Goal: Task Accomplishment & Management: Complete application form

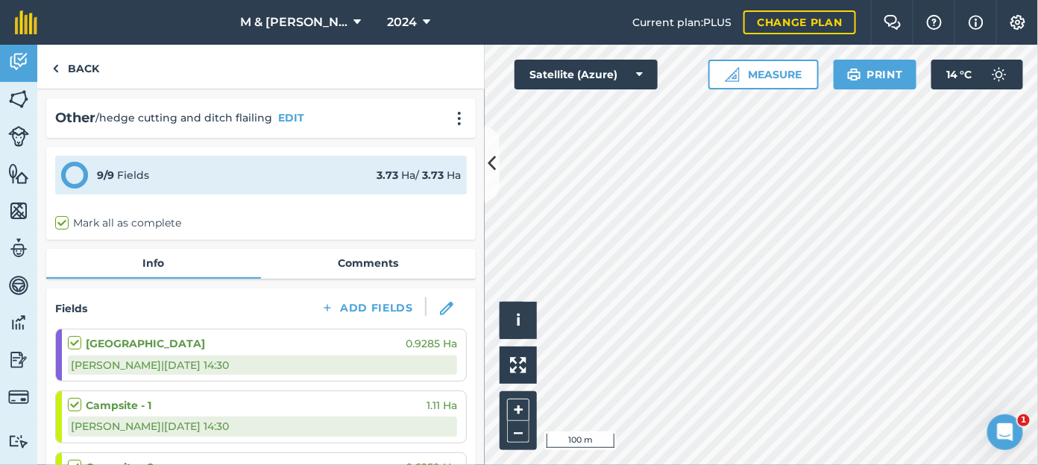
scroll to position [411, 0]
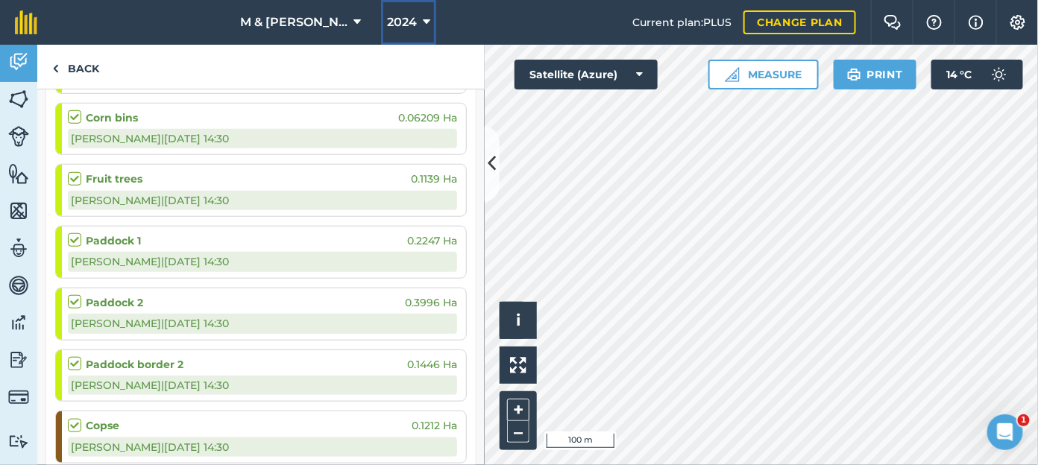
drag, startPoint x: 0, startPoint y: 0, endPoint x: 408, endPoint y: 28, distance: 408.7
click at [423, 28] on icon at bounding box center [426, 22] width 7 height 18
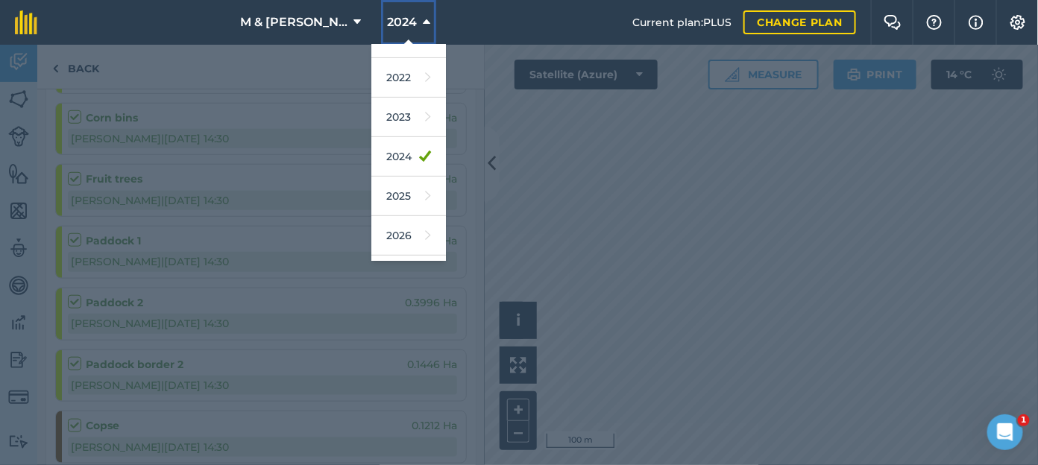
scroll to position [194, 0]
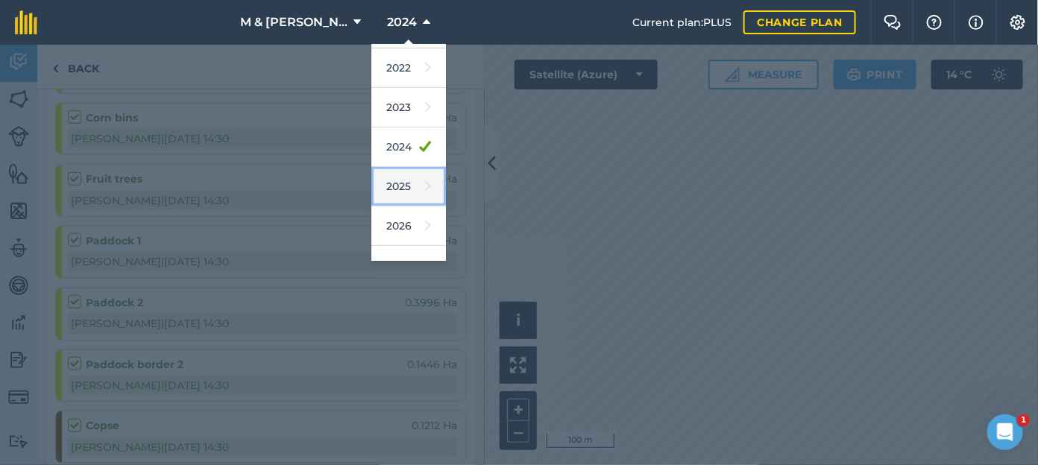
click at [384, 193] on link "2025" at bounding box center [408, 187] width 75 height 40
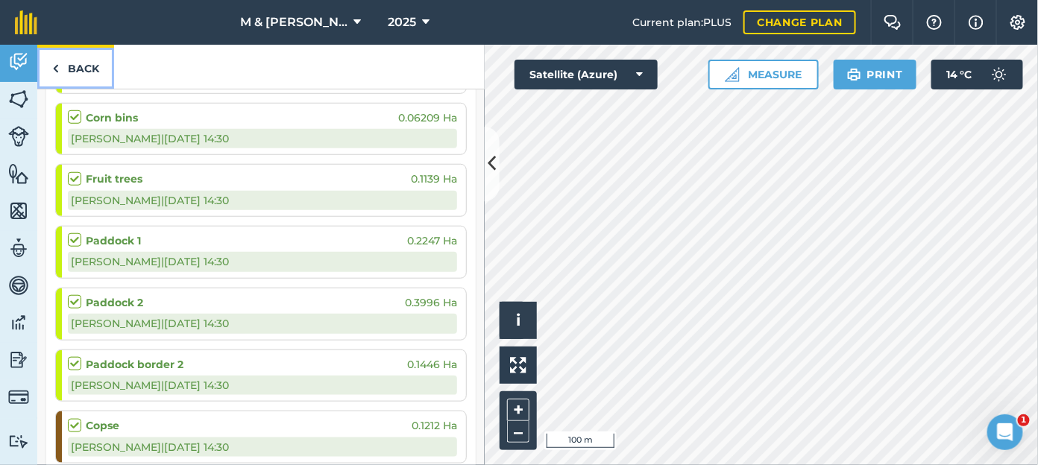
click at [76, 61] on link "Back" at bounding box center [75, 67] width 77 height 44
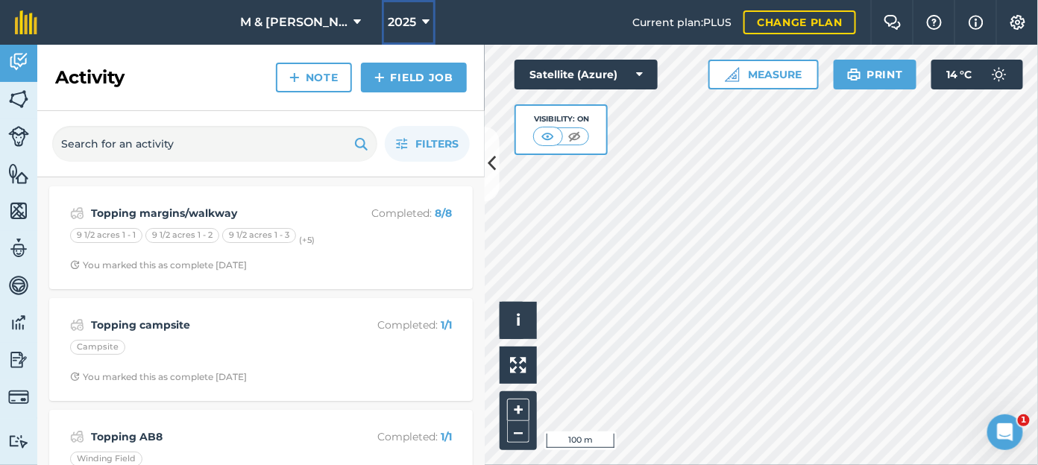
click at [388, 23] on span "2025" at bounding box center [402, 22] width 28 height 18
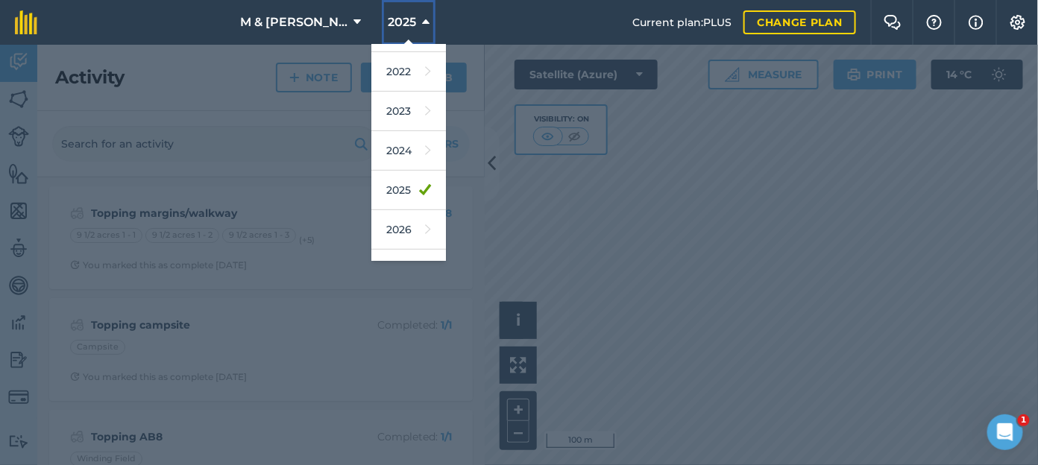
scroll to position [215, 0]
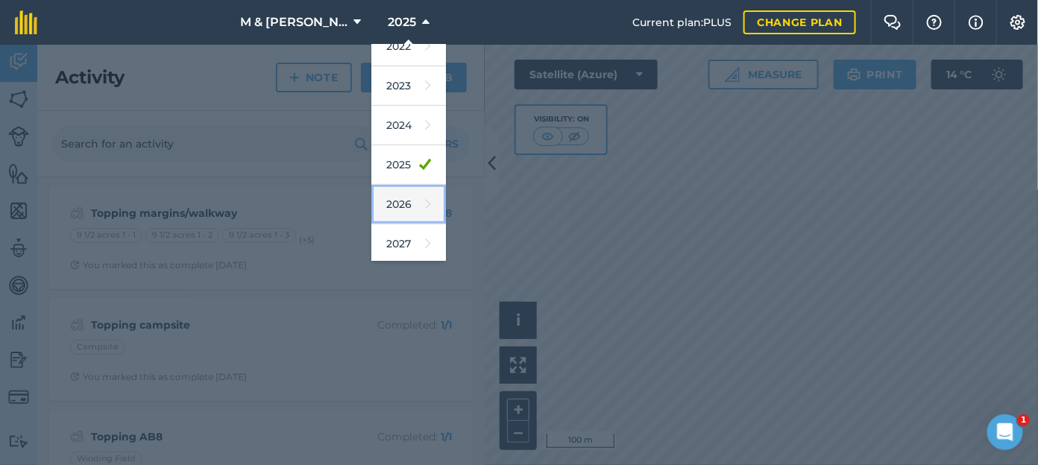
click at [390, 198] on link "2026" at bounding box center [408, 205] width 75 height 40
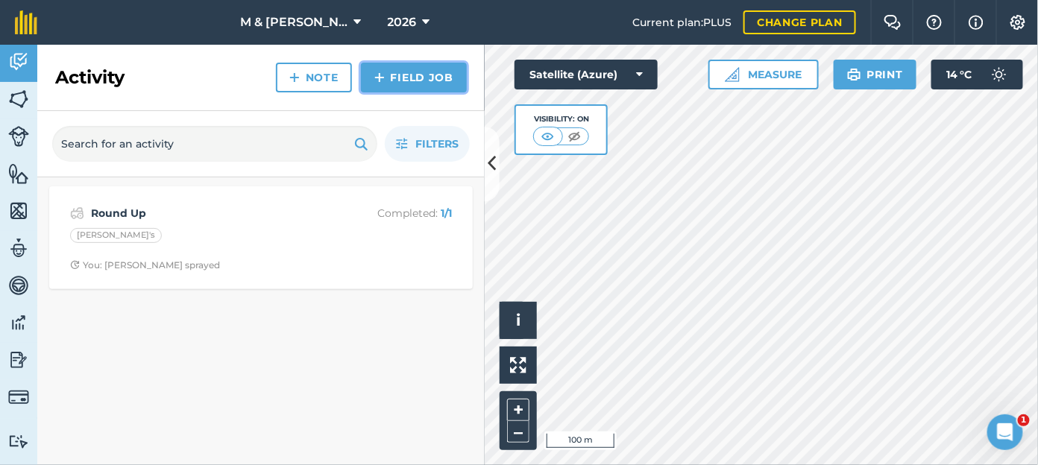
click at [384, 64] on link "Field Job" at bounding box center [414, 78] width 106 height 30
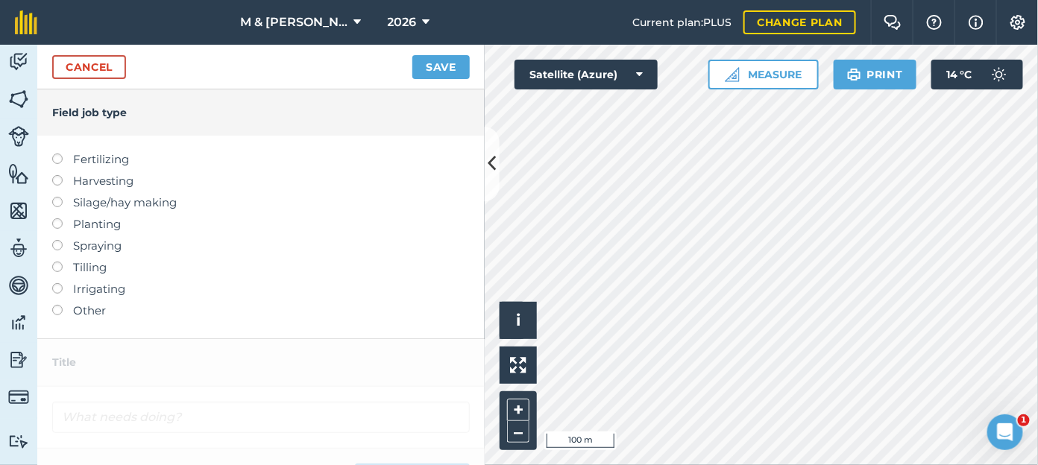
click at [58, 262] on label at bounding box center [62, 262] width 21 height 0
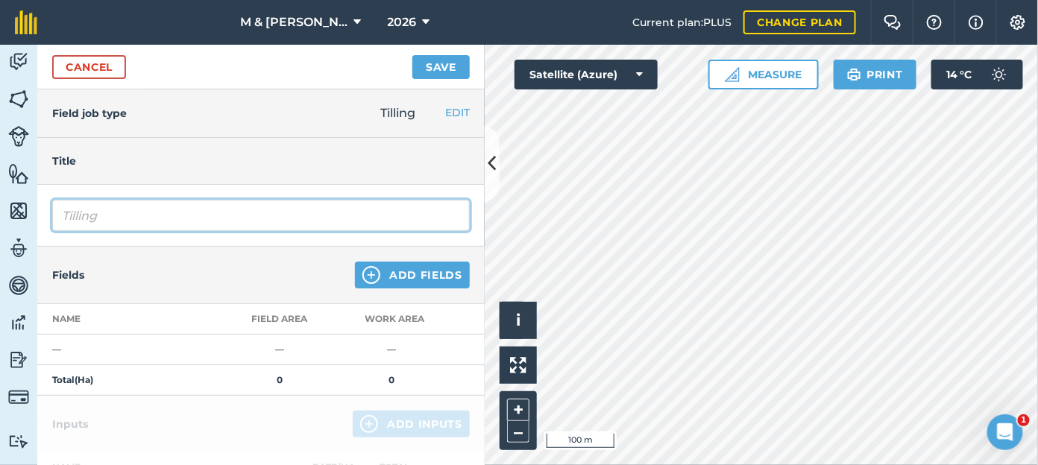
click at [86, 222] on input "Tilling" at bounding box center [260, 215] width 417 height 31
drag, startPoint x: 178, startPoint y: 215, endPoint x: 26, endPoint y: 227, distance: 152.5
click at [26, 227] on div "Activity Fields Livestock Features Maps Team Vehicles Data Reporting Billing Tu…" at bounding box center [519, 255] width 1038 height 420
type input "Cultivating [PERSON_NAME]'s field"
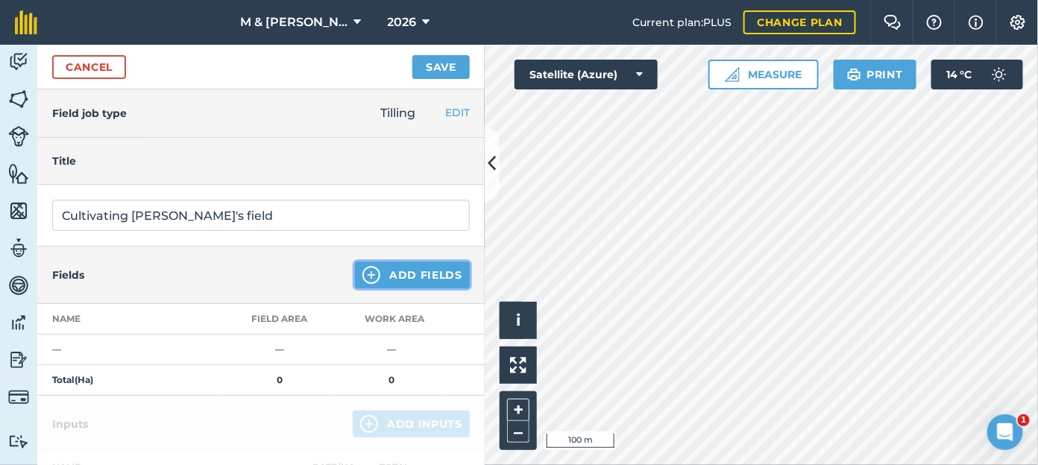
click at [391, 269] on button "Add Fields" at bounding box center [412, 275] width 115 height 27
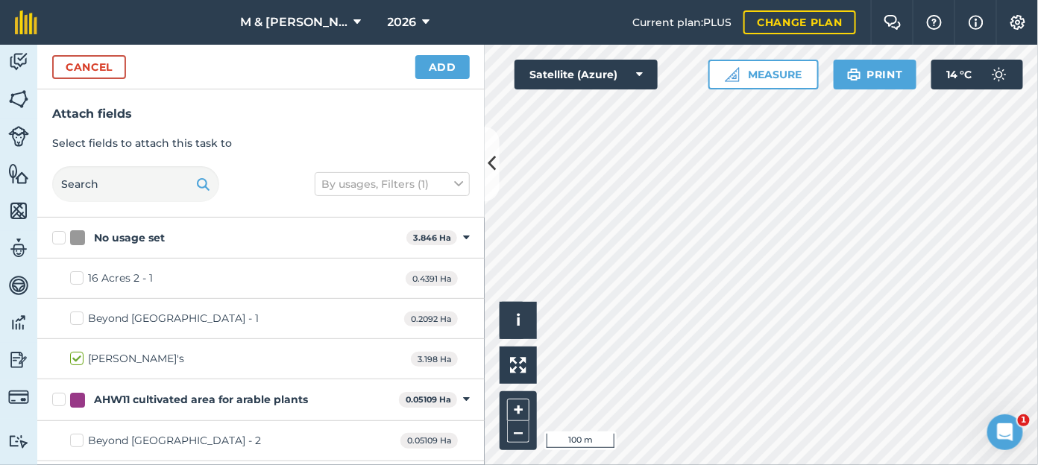
checkbox input "true"
click at [429, 75] on button "Add" at bounding box center [442, 67] width 54 height 24
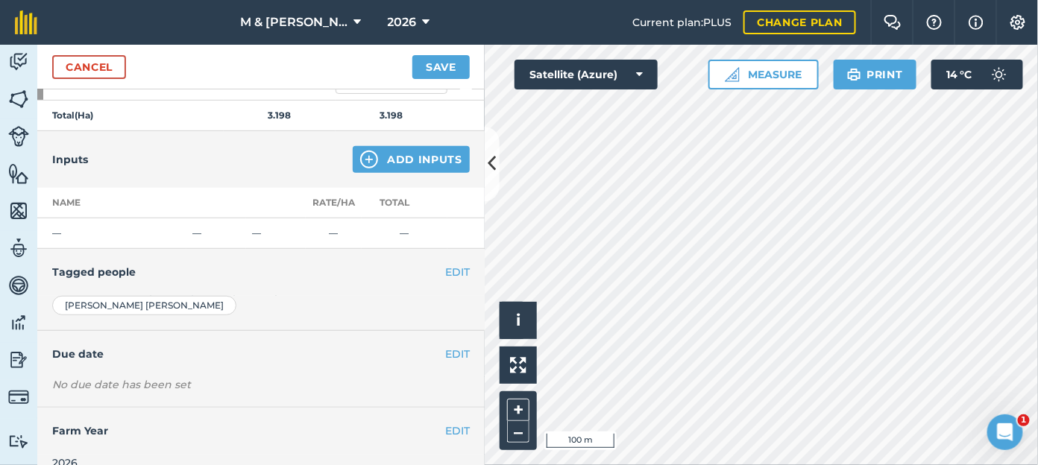
scroll to position [287, 0]
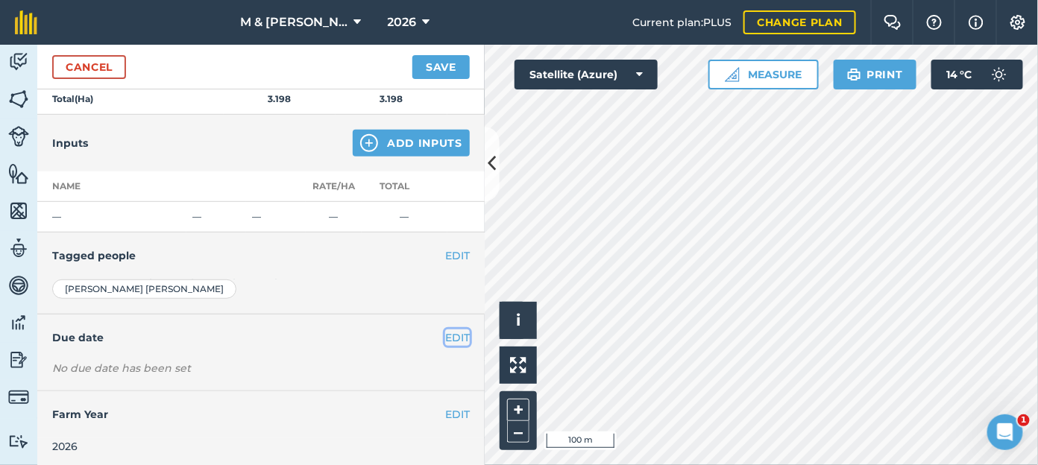
click at [445, 329] on button "EDIT" at bounding box center [457, 337] width 25 height 16
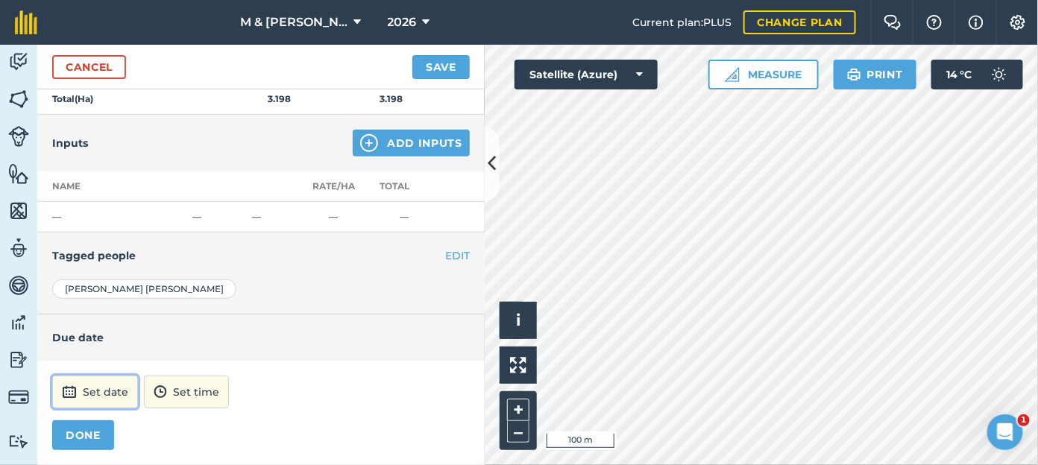
click at [95, 388] on button "Set date" at bounding box center [95, 392] width 86 height 33
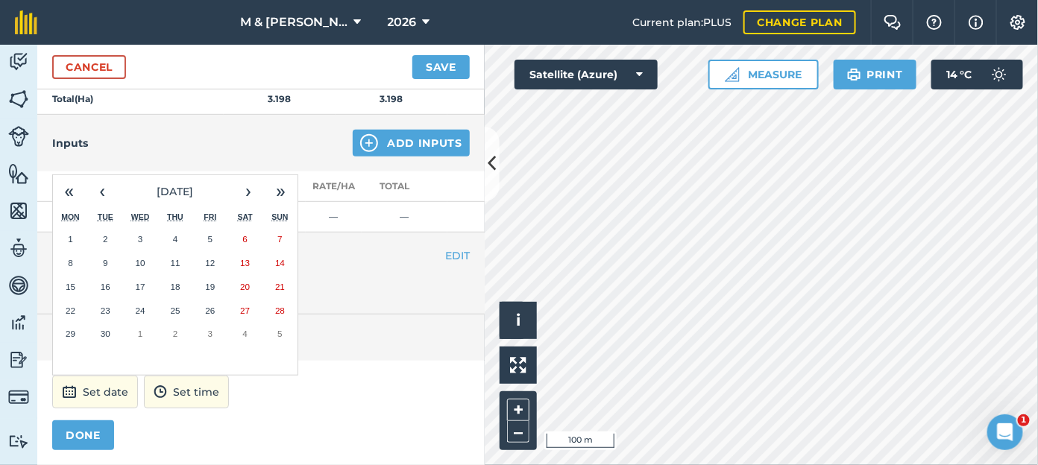
click at [71, 306] on abbr "22" at bounding box center [71, 311] width 10 height 10
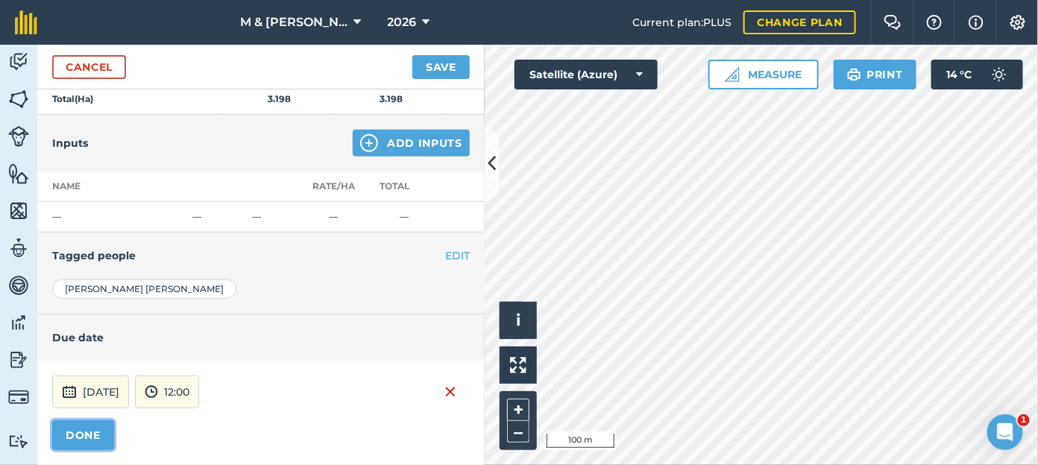
click at [89, 433] on button "DONE" at bounding box center [83, 435] width 62 height 30
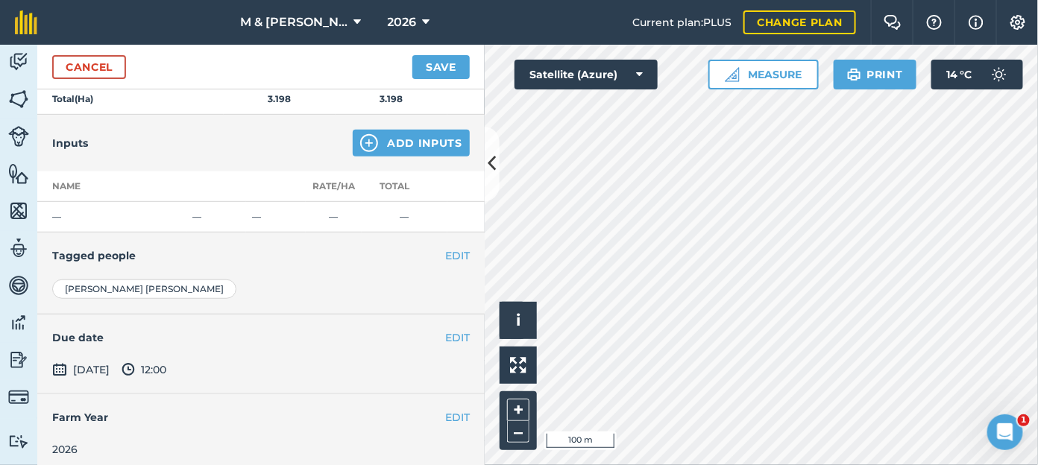
scroll to position [290, 0]
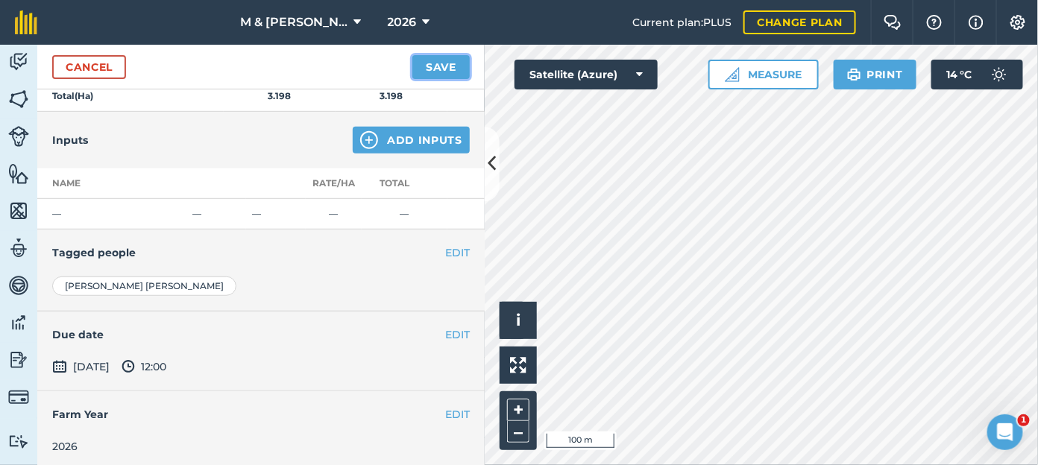
click at [434, 74] on button "Save" at bounding box center [440, 67] width 57 height 24
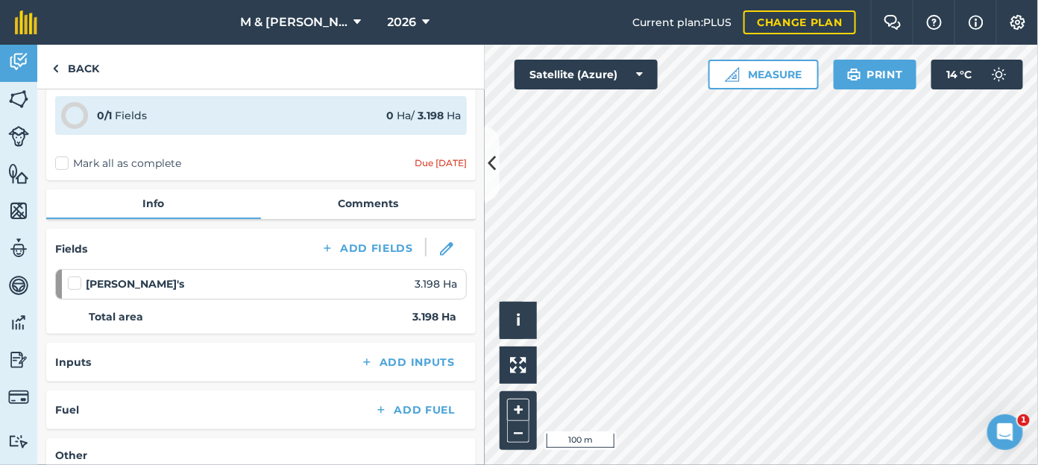
scroll to position [59, 0]
click at [57, 162] on label "Mark all as complete" at bounding box center [118, 165] width 126 height 16
click at [57, 215] on input "Mark all as complete" at bounding box center [60, 220] width 10 height 10
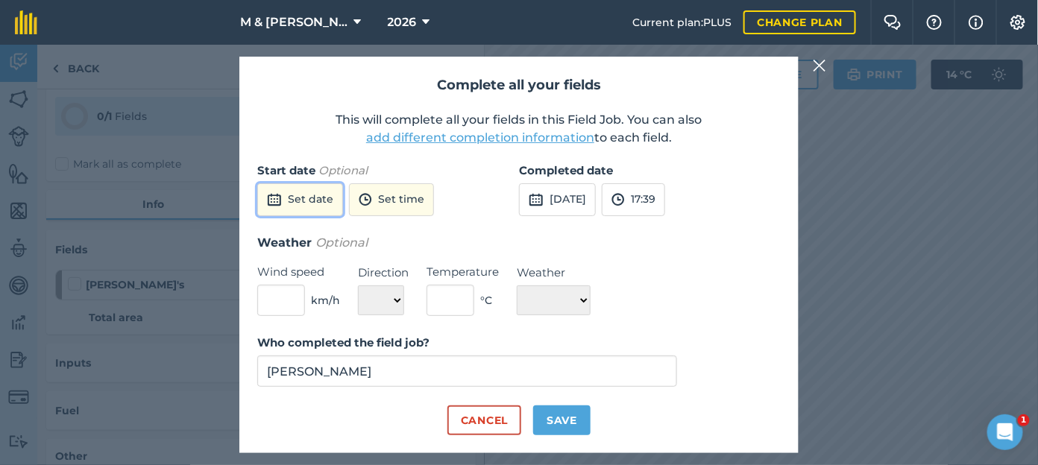
click at [312, 198] on button "Set date" at bounding box center [300, 199] width 86 height 33
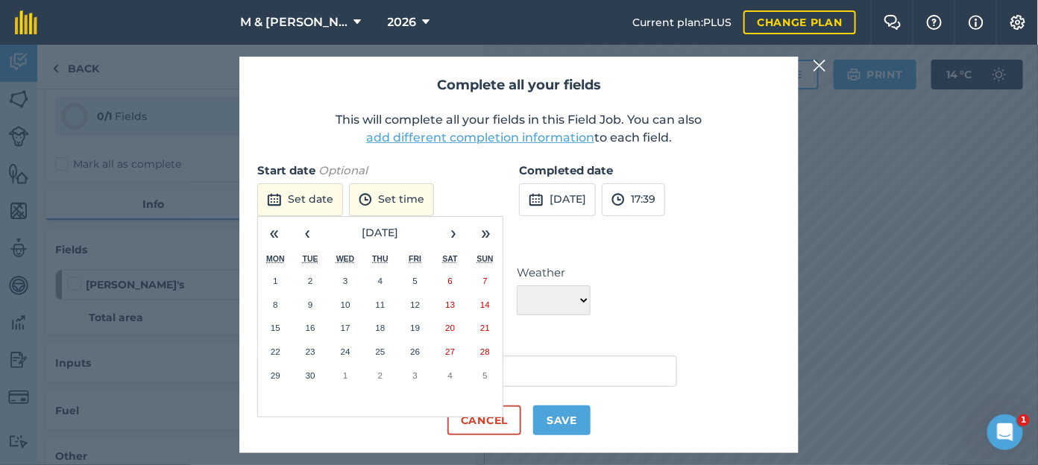
click at [268, 347] on button "22" at bounding box center [275, 352] width 35 height 24
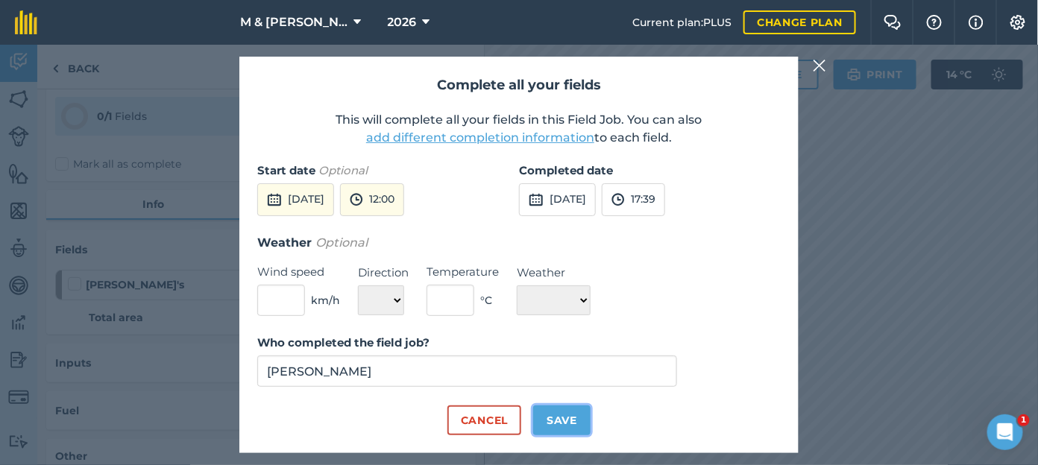
click at [546, 423] on button "Save" at bounding box center [561, 421] width 57 height 30
checkbox input "true"
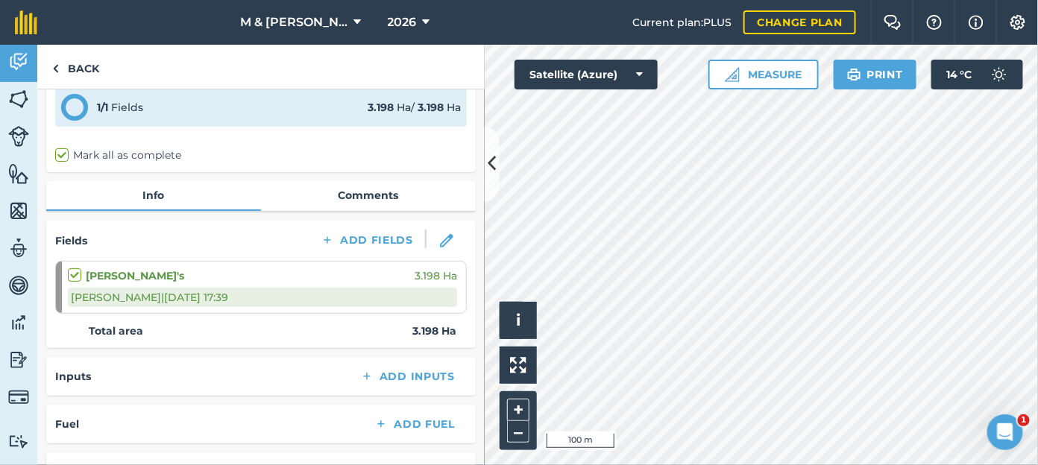
scroll to position [50, 0]
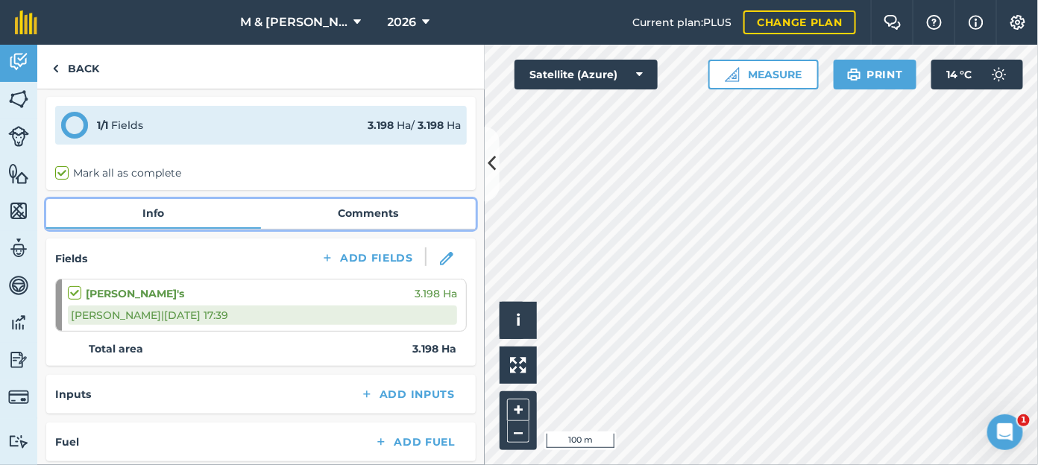
click at [386, 221] on link "Comments" at bounding box center [368, 213] width 215 height 28
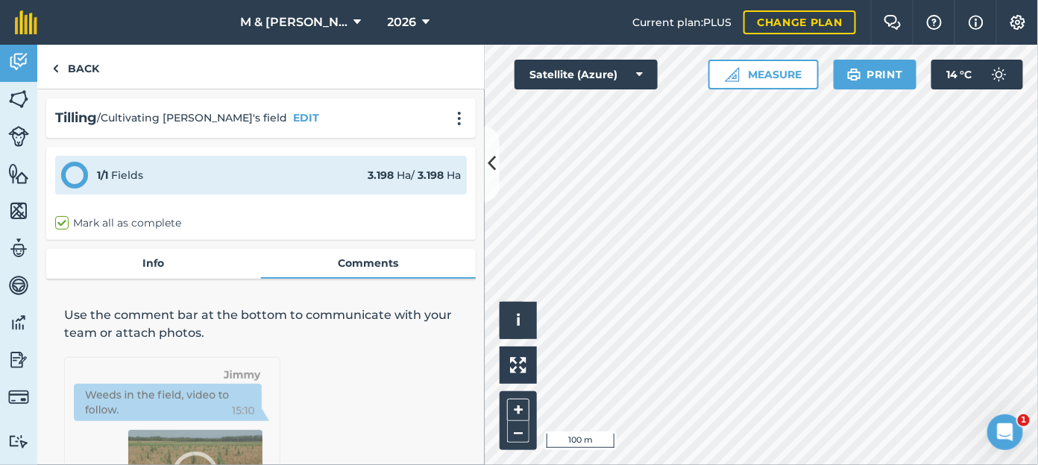
click at [262, 399] on img at bounding box center [172, 446] width 216 height 179
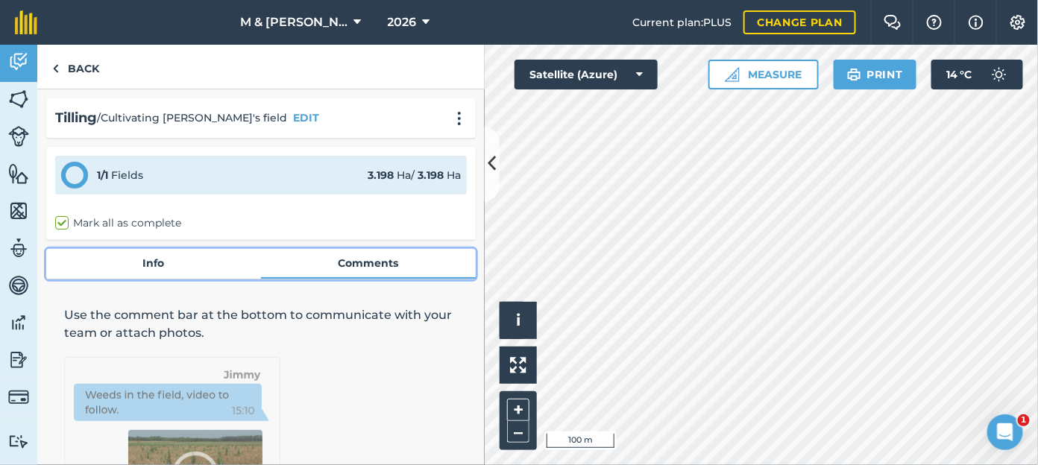
click at [355, 270] on link "Comments" at bounding box center [368, 263] width 215 height 28
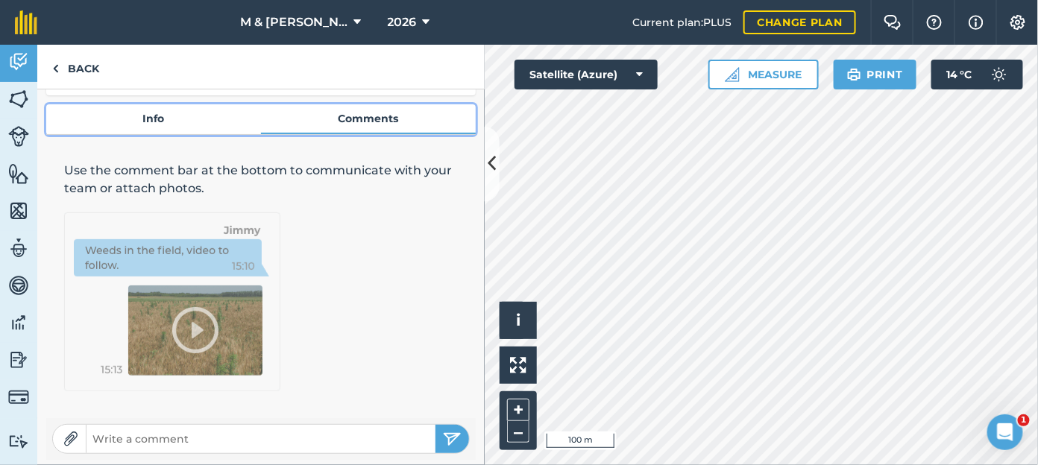
scroll to position [147, 0]
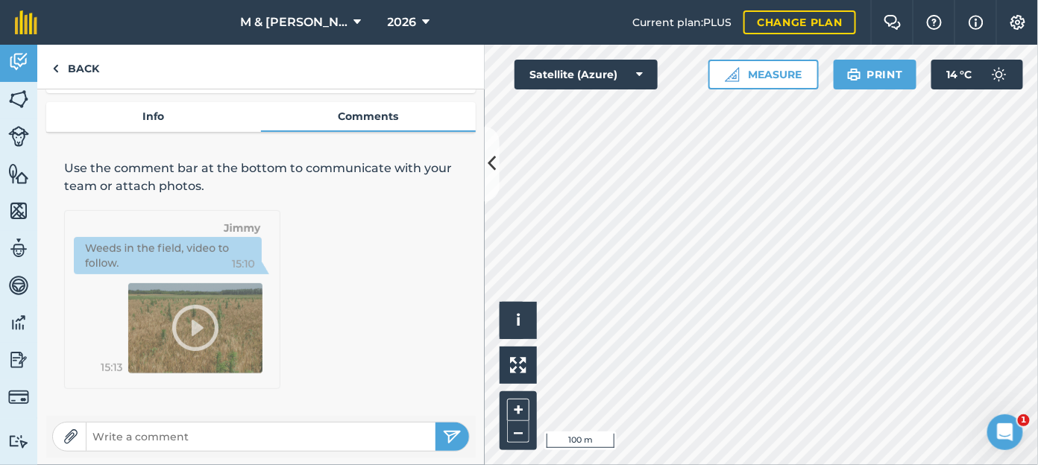
click at [224, 439] on input "text" at bounding box center [260, 436] width 349 height 21
type input "[PERSON_NAME] came and went over the field with a tool that roughs up the surfa…"
click at [443, 438] on img "submit" at bounding box center [452, 437] width 19 height 18
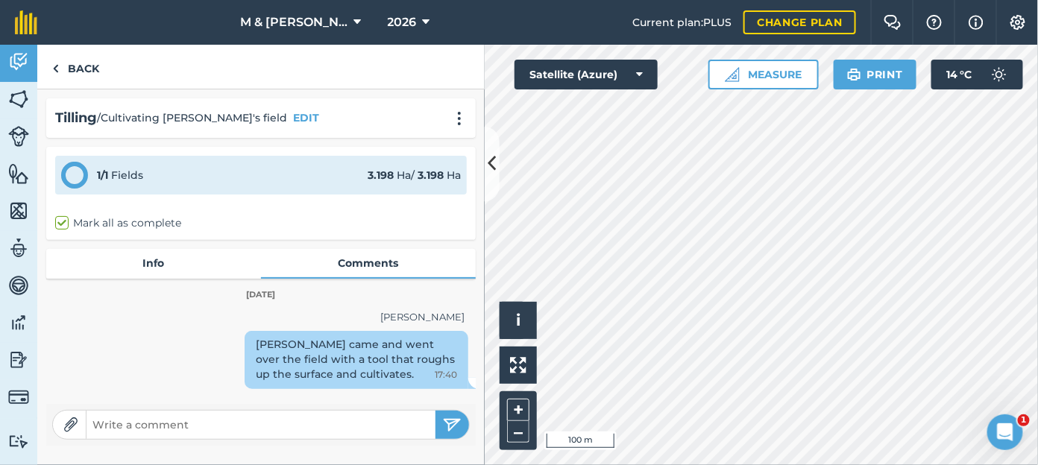
scroll to position [0, 0]
click at [73, 63] on link "Back" at bounding box center [75, 67] width 77 height 44
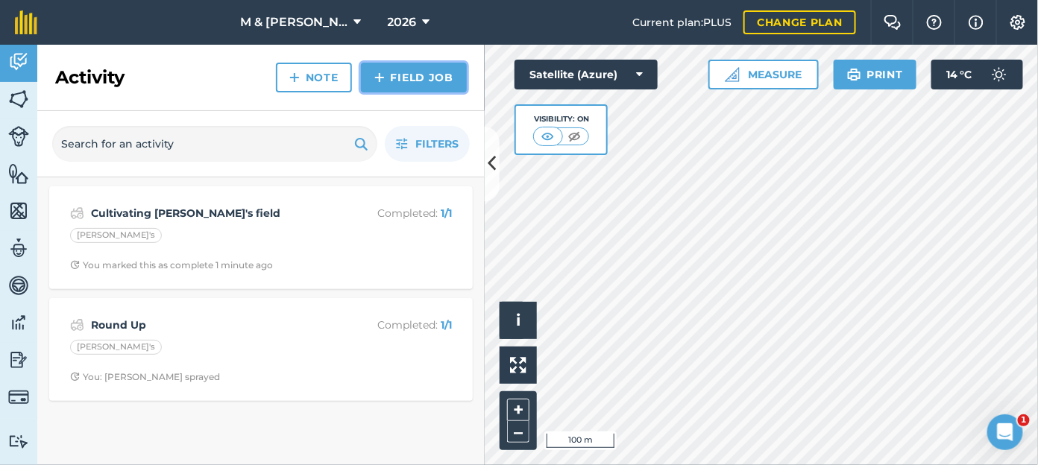
click at [401, 74] on link "Field Job" at bounding box center [414, 78] width 106 height 30
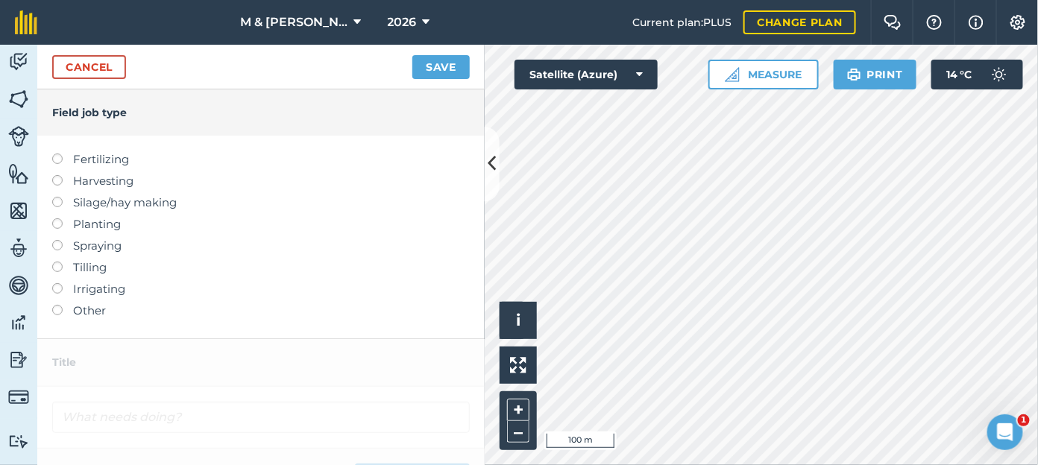
click at [54, 305] on label at bounding box center [62, 305] width 21 height 0
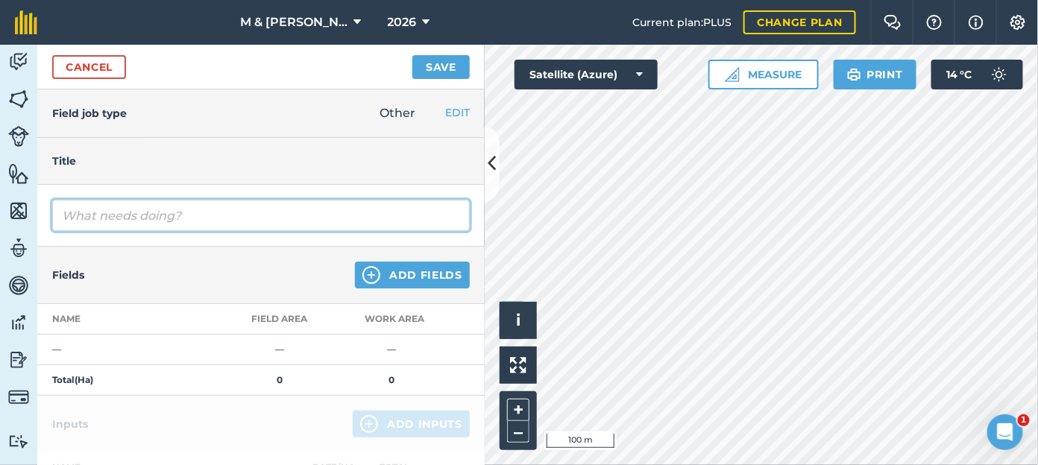
click at [95, 223] on input "text" at bounding box center [260, 215] width 417 height 31
type input "G"
type input "[PERSON_NAME] and ditches"
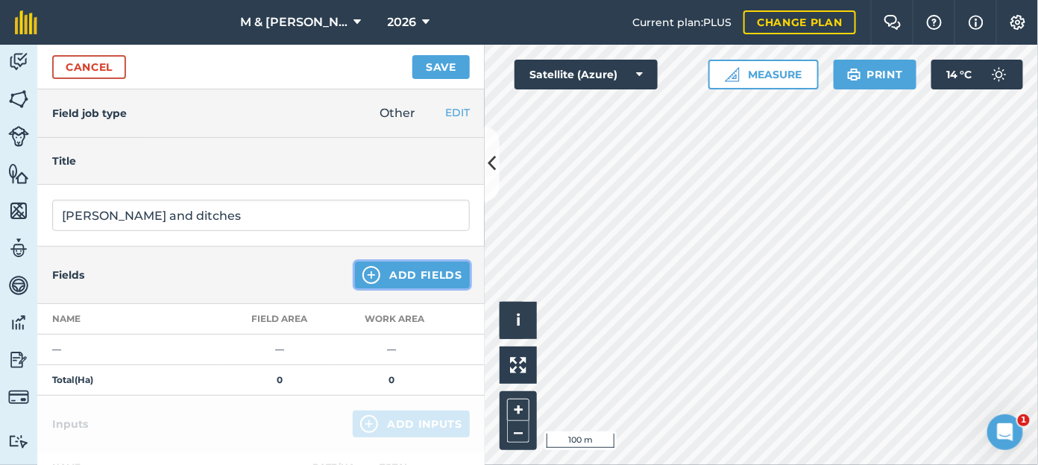
click at [382, 269] on button "Add Fields" at bounding box center [412, 275] width 115 height 27
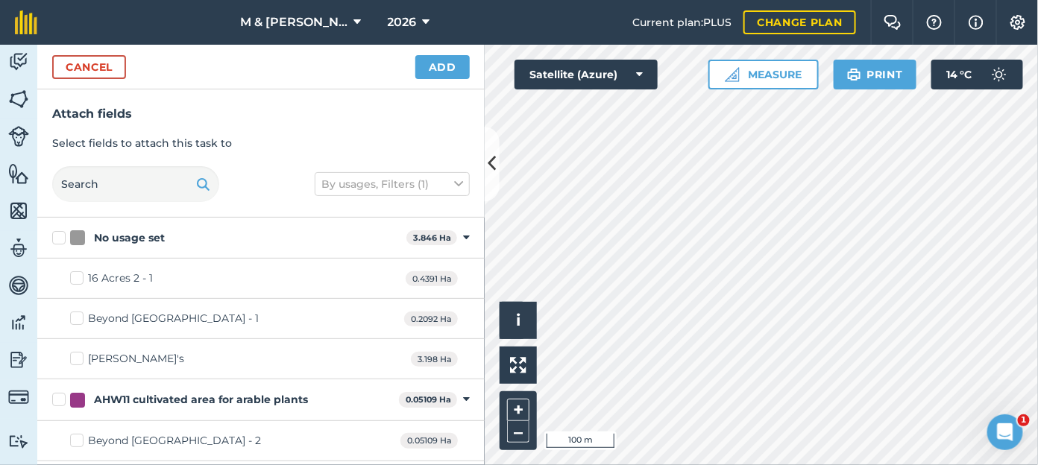
checkbox input "true"
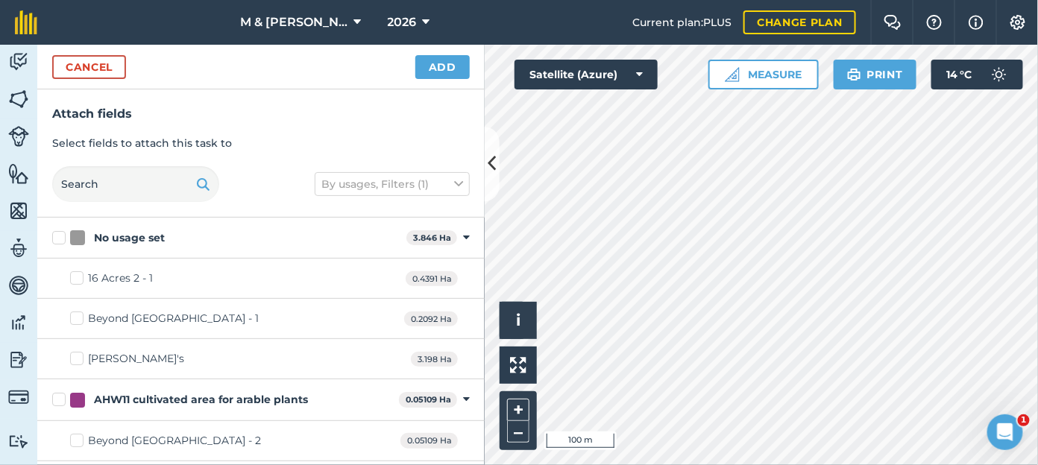
checkbox input "true"
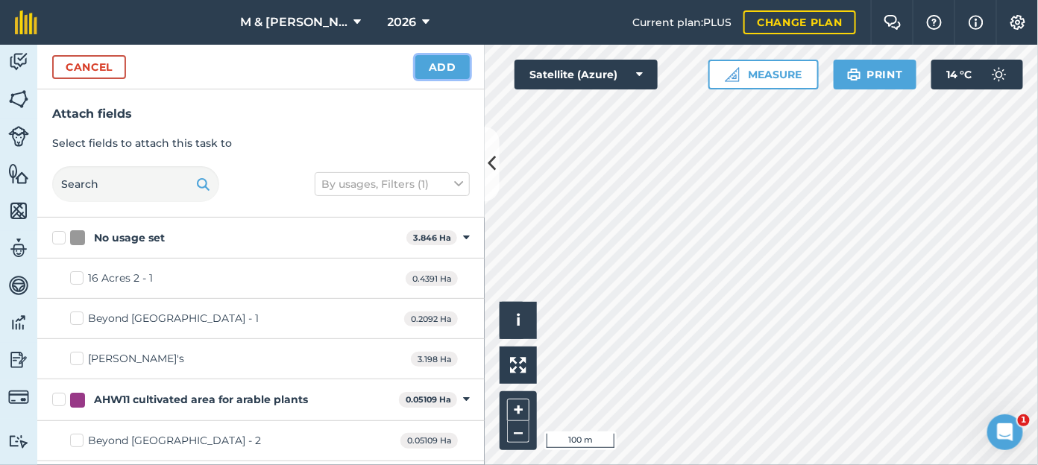
click at [446, 70] on button "Add" at bounding box center [442, 67] width 54 height 24
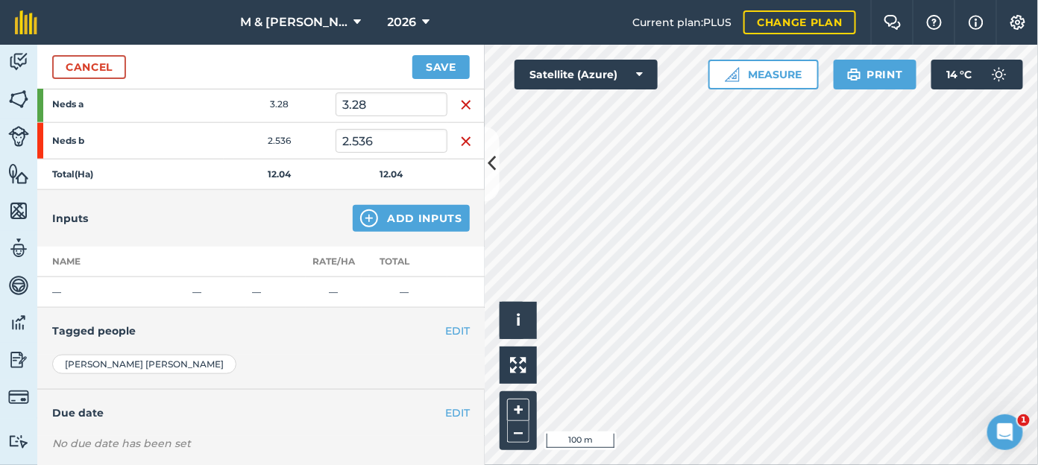
scroll to position [614, 0]
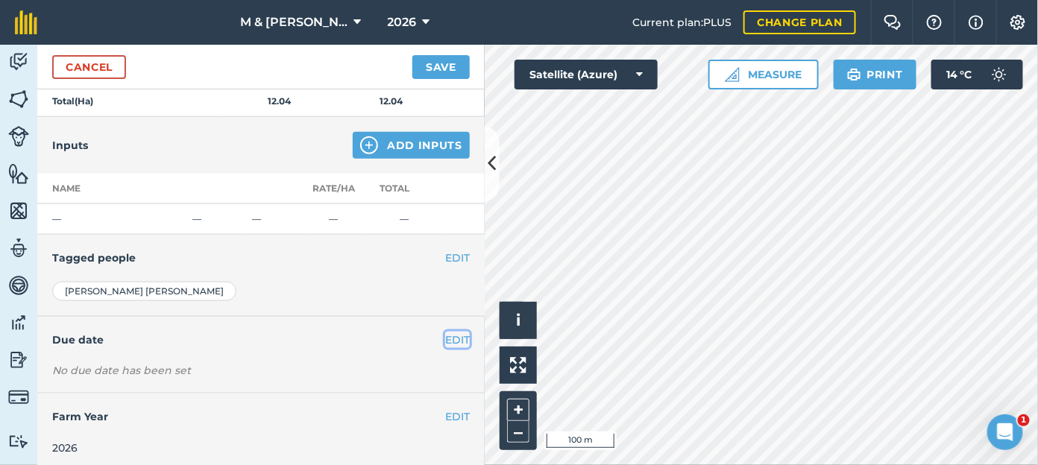
click at [445, 335] on button "EDIT" at bounding box center [457, 340] width 25 height 16
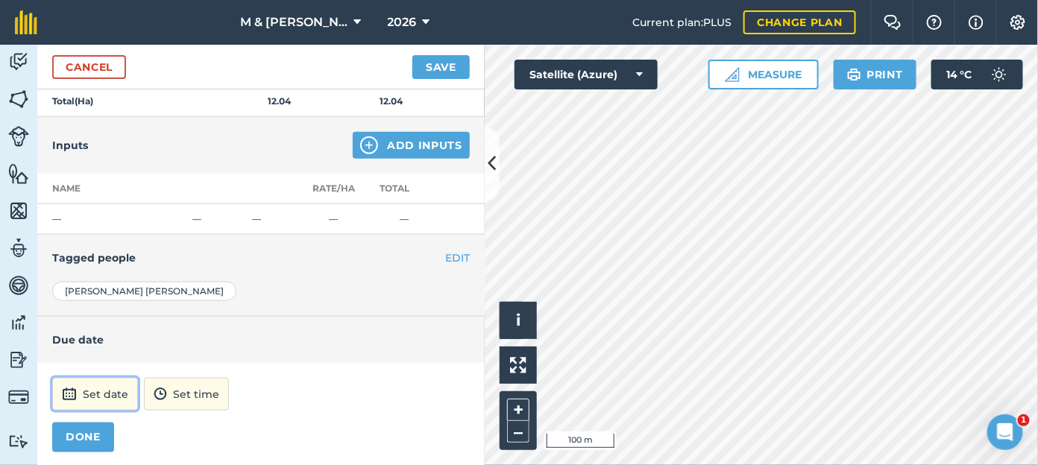
click at [90, 380] on button "Set date" at bounding box center [95, 394] width 86 height 33
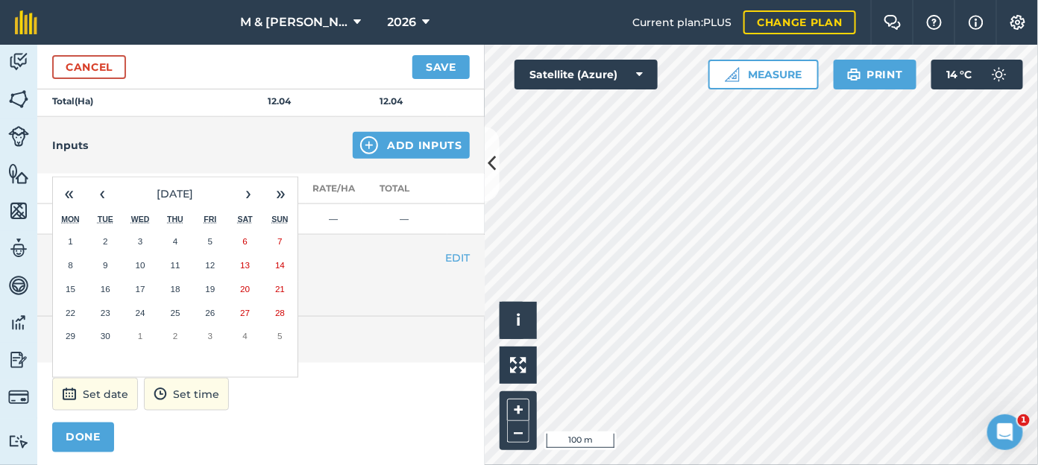
click at [75, 307] on button "22" at bounding box center [70, 313] width 35 height 24
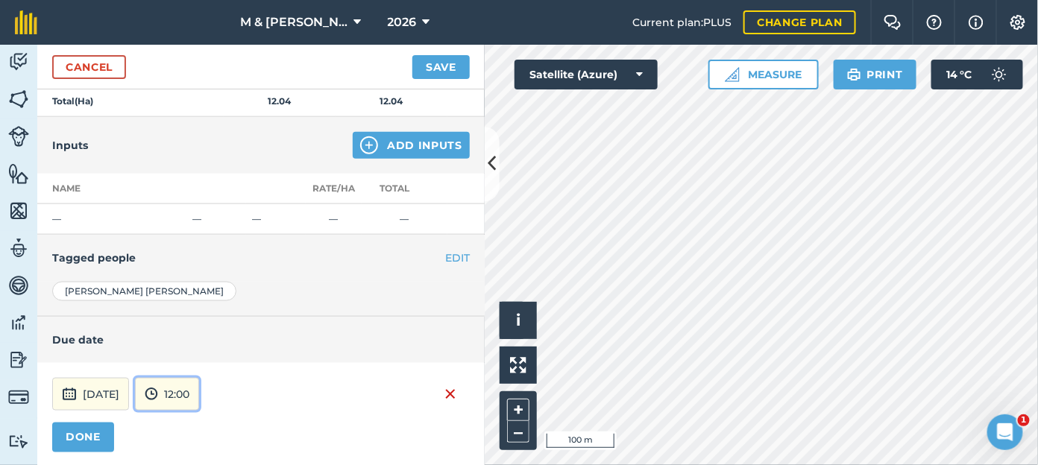
click at [198, 388] on button "12:00" at bounding box center [167, 394] width 64 height 33
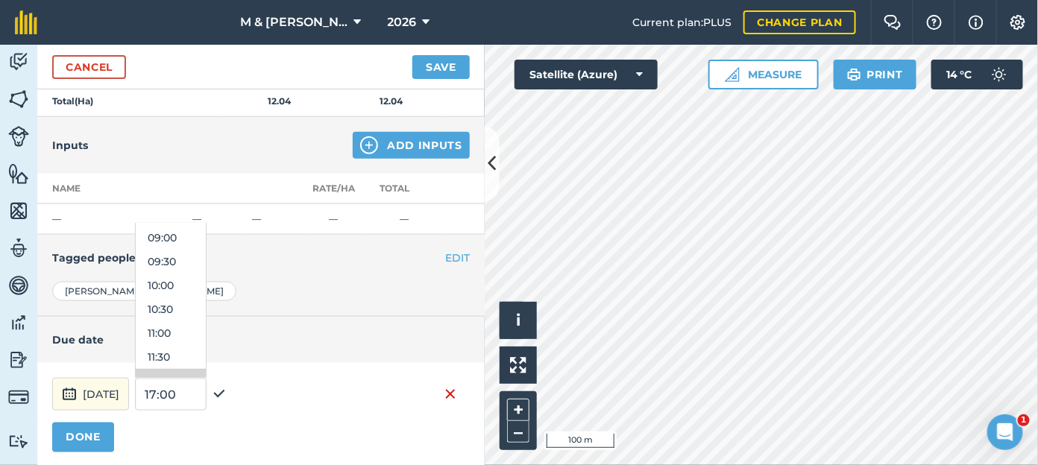
scroll to position [417, 0]
click at [206, 266] on button "09:30" at bounding box center [171, 271] width 70 height 24
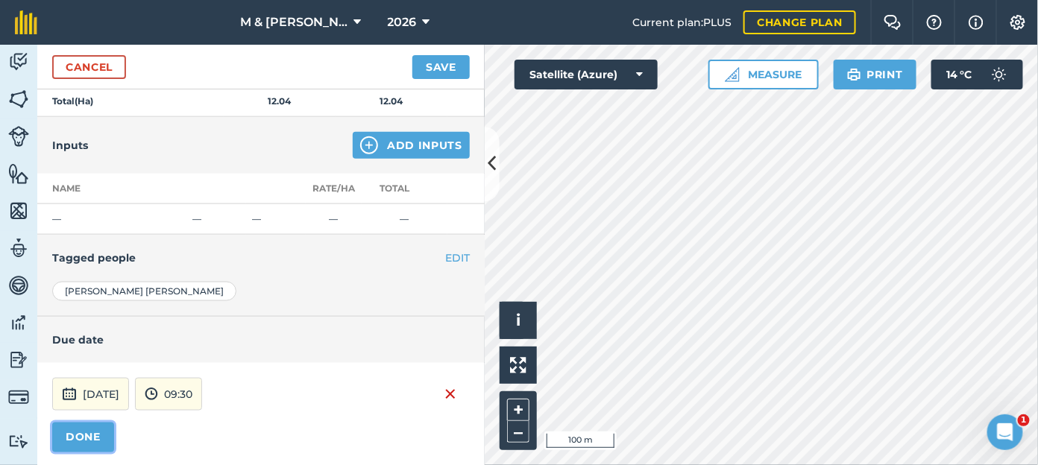
click at [89, 433] on button "DONE" at bounding box center [83, 438] width 62 height 30
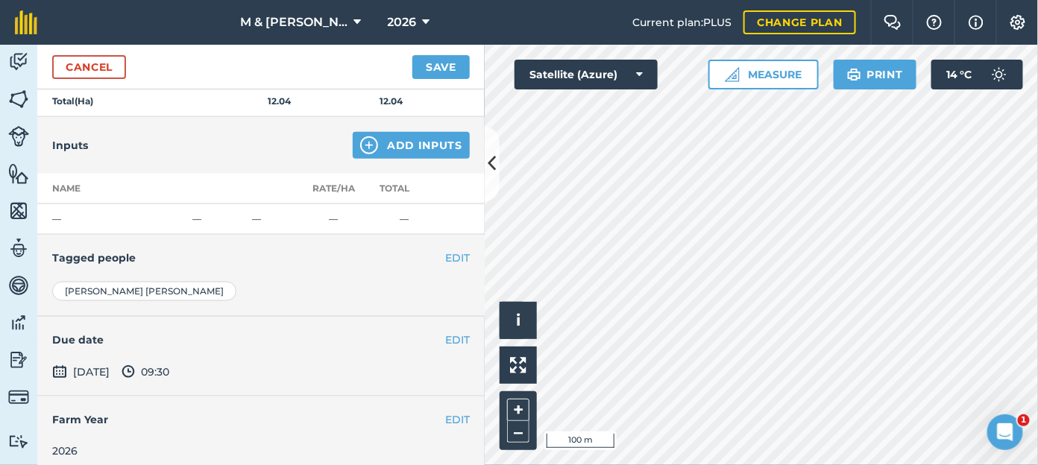
scroll to position [616, 0]
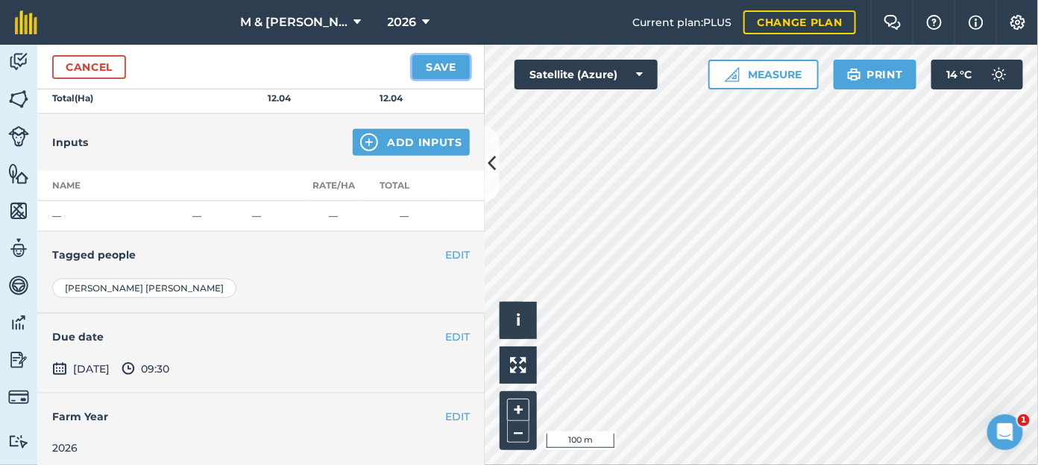
click at [433, 65] on button "Save" at bounding box center [440, 67] width 57 height 24
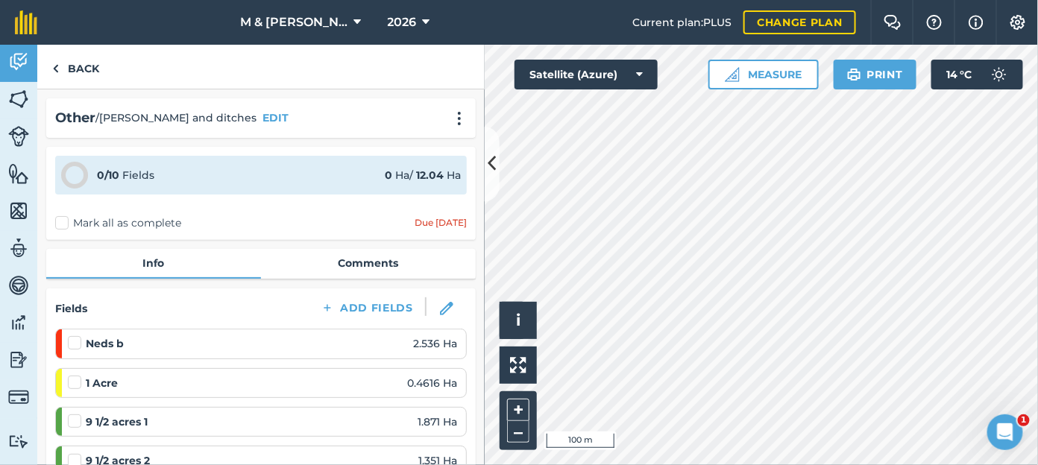
click at [63, 224] on label "Mark all as complete" at bounding box center [118, 223] width 126 height 16
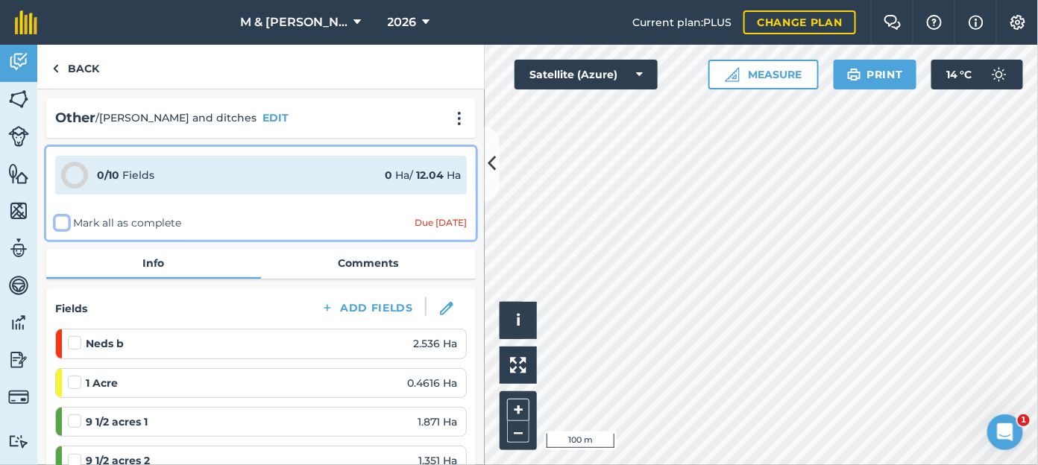
click at [63, 224] on input "Mark all as complete" at bounding box center [60, 220] width 10 height 10
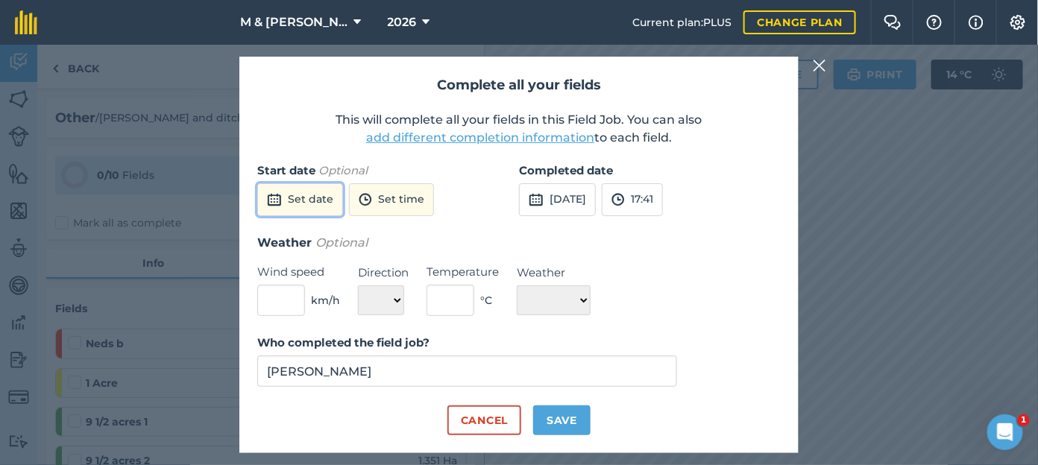
click at [293, 201] on button "Set date" at bounding box center [300, 199] width 86 height 33
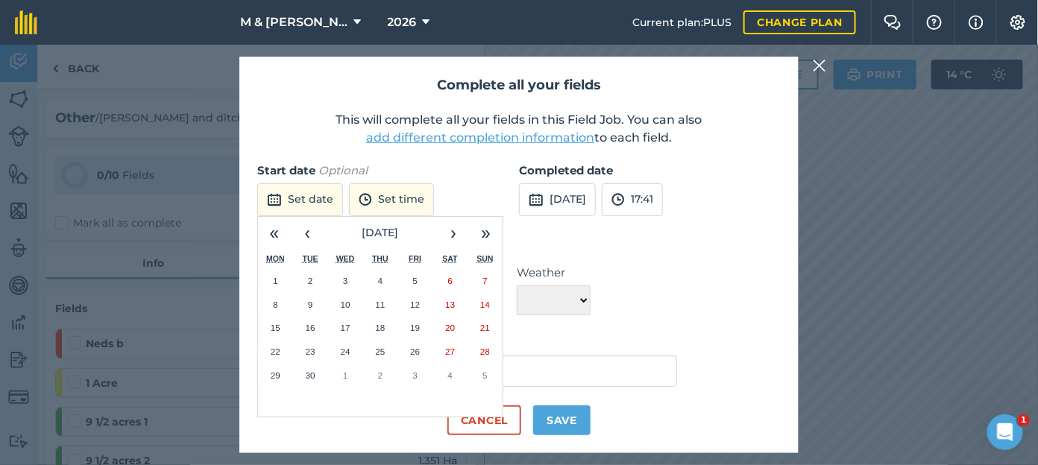
click at [280, 347] on button "22" at bounding box center [275, 352] width 35 height 24
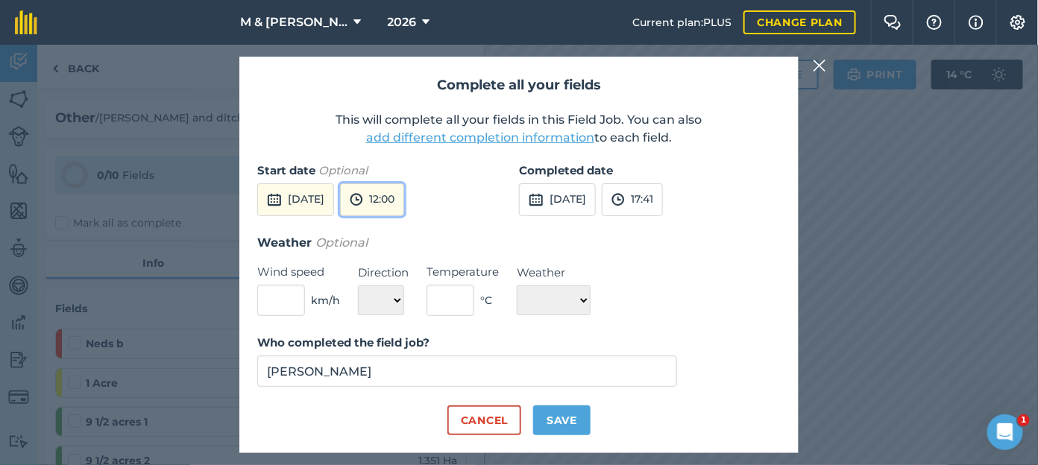
click at [404, 207] on button "12:00" at bounding box center [372, 199] width 64 height 33
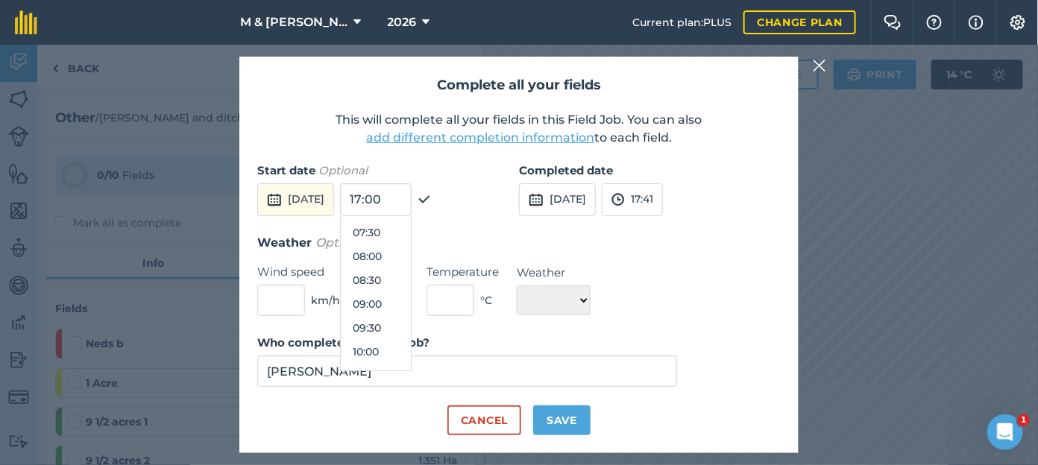
scroll to position [364, 0]
click at [411, 319] on button "09:30" at bounding box center [376, 318] width 70 height 24
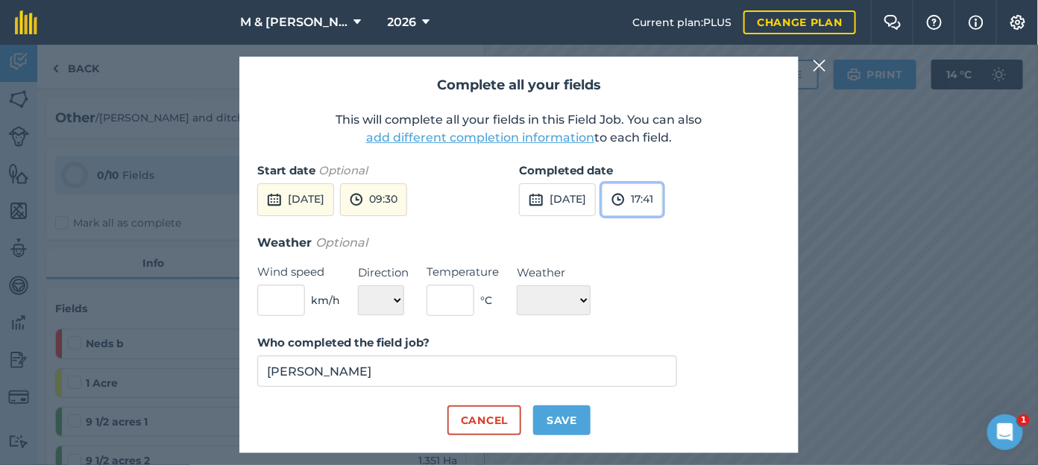
click at [663, 196] on button "17:41" at bounding box center [632, 199] width 61 height 33
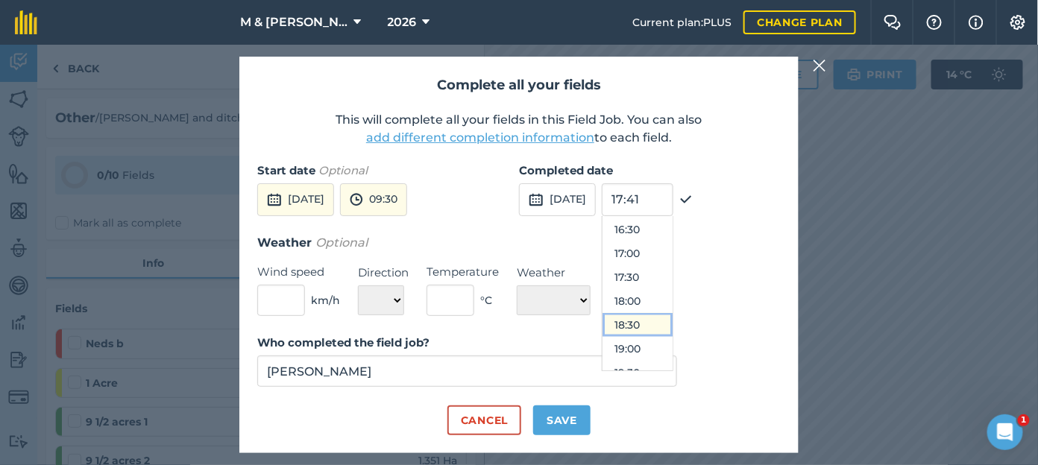
click at [672, 321] on button "18:30" at bounding box center [637, 325] width 70 height 24
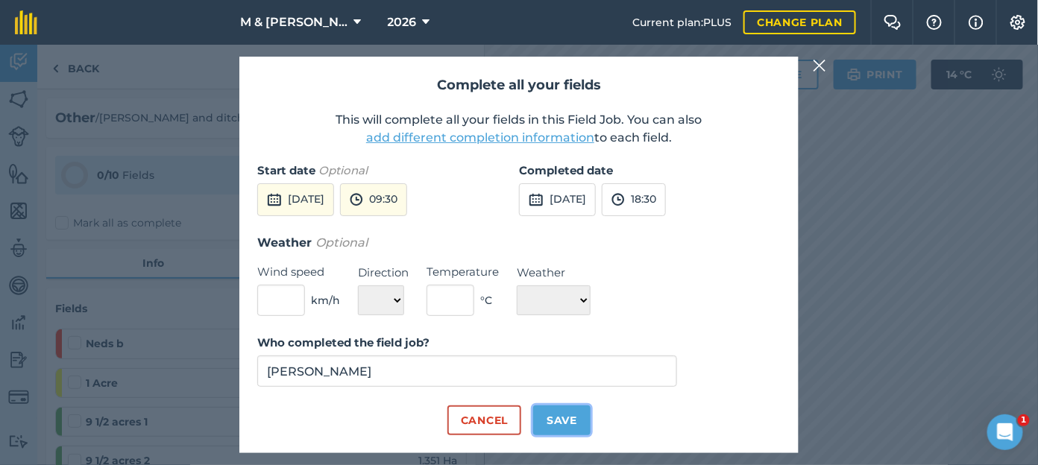
click at [560, 418] on button "Save" at bounding box center [561, 421] width 57 height 30
checkbox input "true"
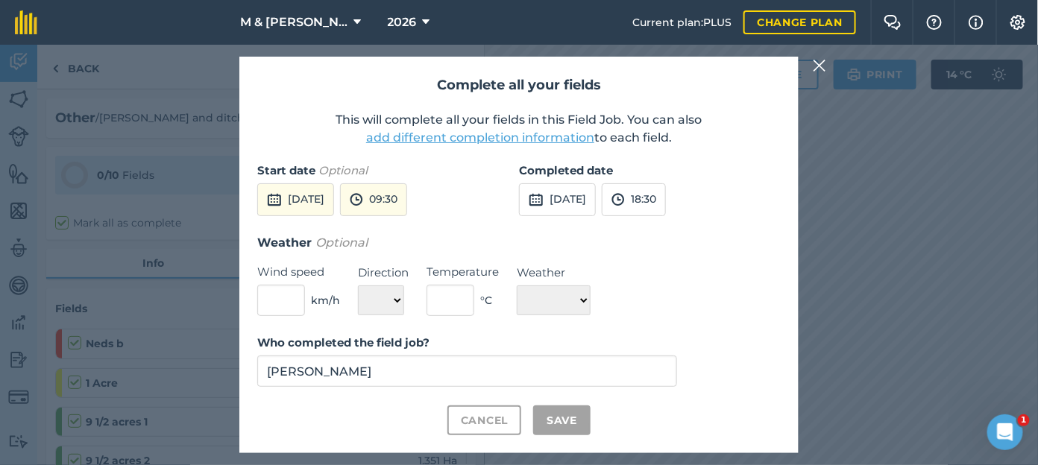
checkbox input "true"
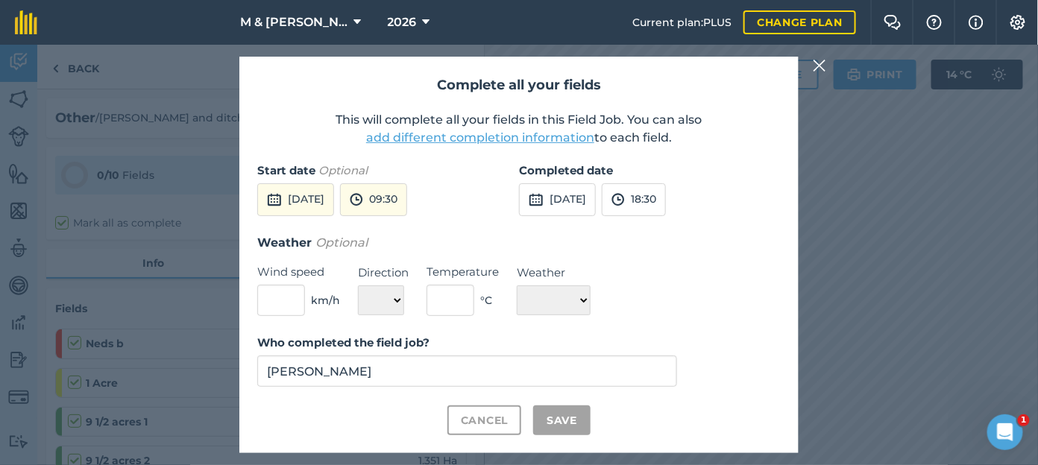
checkbox input "true"
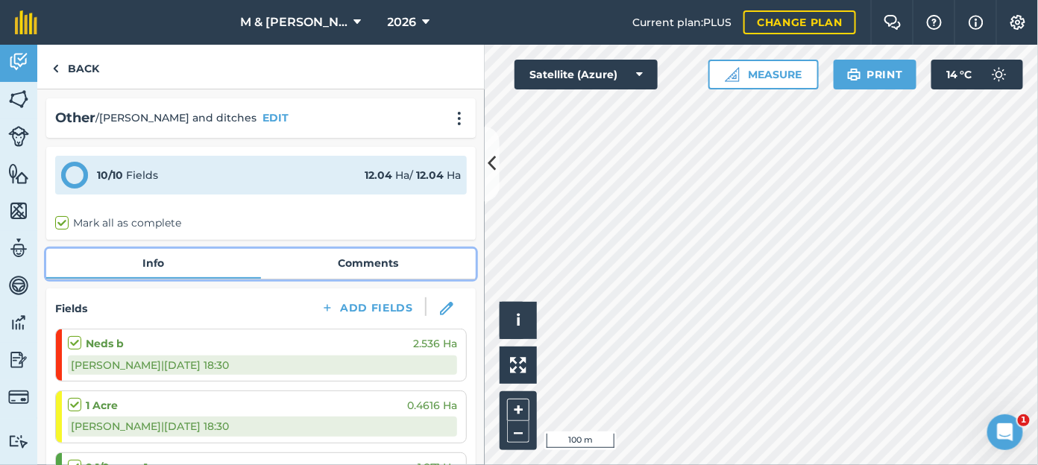
click at [365, 255] on link "Comments" at bounding box center [368, 263] width 215 height 28
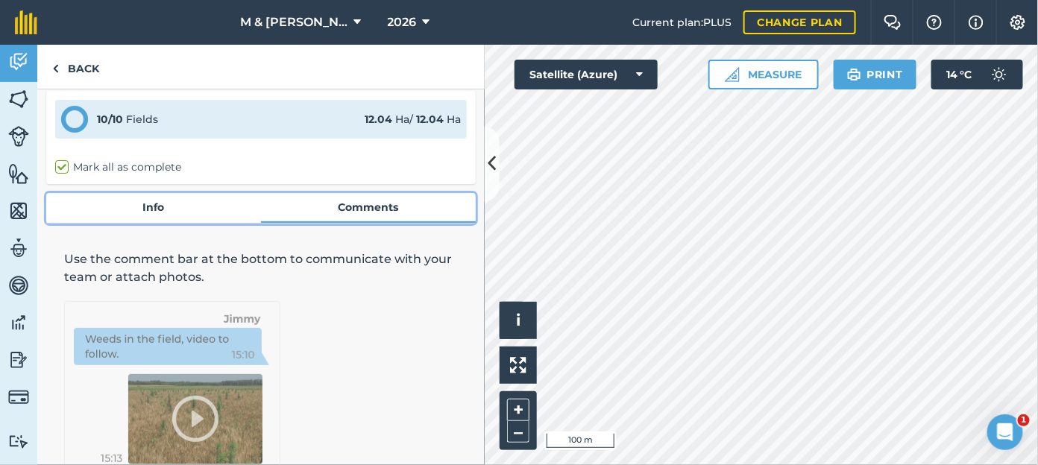
scroll to position [147, 0]
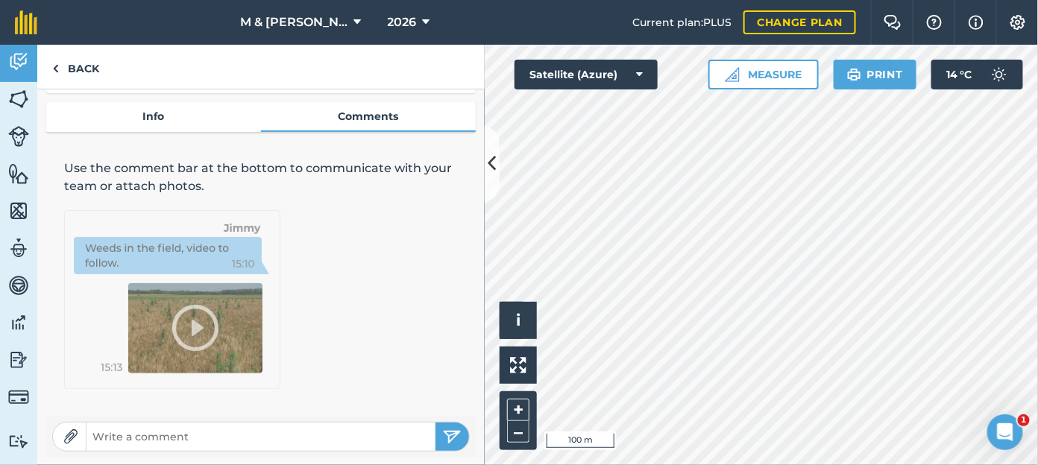
click at [233, 435] on input "text" at bounding box center [260, 436] width 349 height 21
type input "Completed by [PERSON_NAME] (via [PERSON_NAME]). Cut main watercourses, both sid…"
click at [443, 441] on img "submit" at bounding box center [452, 437] width 19 height 18
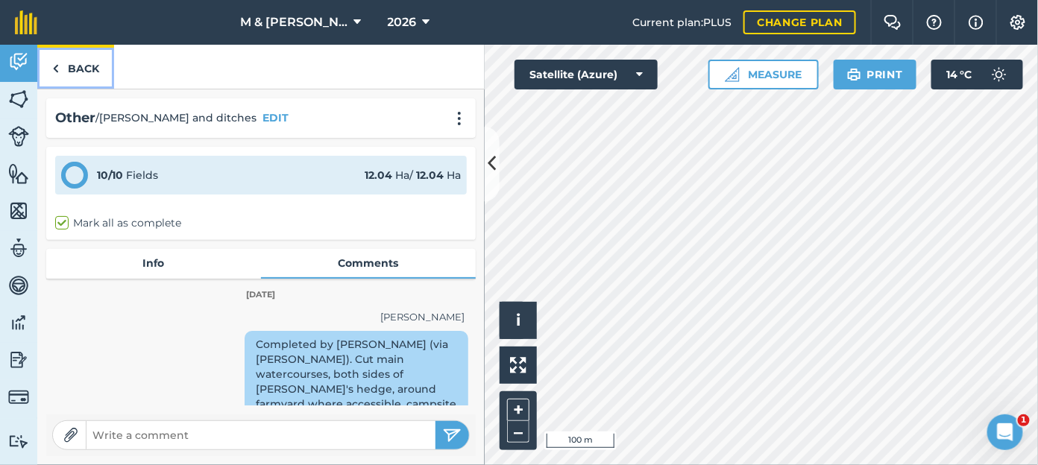
click at [81, 64] on link "Back" at bounding box center [75, 67] width 77 height 44
